Goal: Transaction & Acquisition: Book appointment/travel/reservation

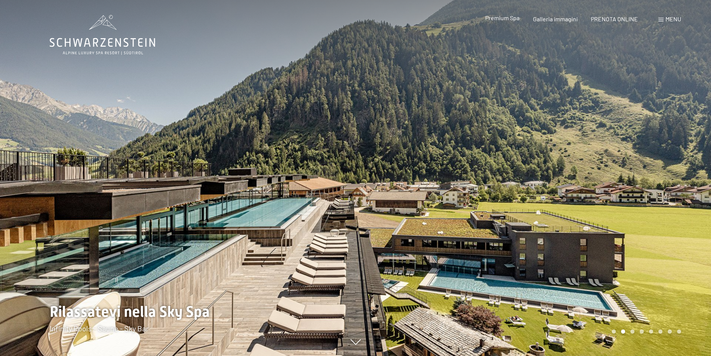
click at [506, 18] on span "Premium Spa" at bounding box center [502, 17] width 34 height 7
click at [670, 19] on span "Menu" at bounding box center [673, 18] width 16 height 7
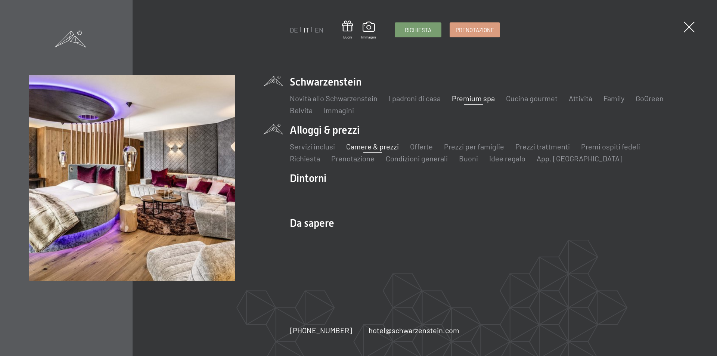
click at [363, 147] on link "Camere & prezzi" at bounding box center [372, 146] width 53 height 9
